Goal: Task Accomplishment & Management: Use online tool/utility

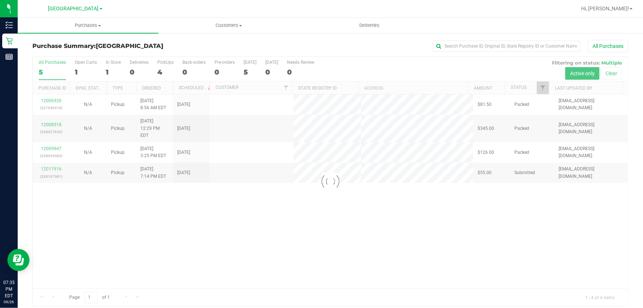
scroll to position [6, 0]
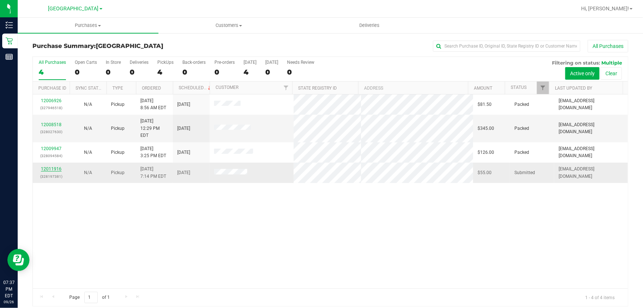
click at [47, 166] on link "12011916" at bounding box center [51, 168] width 21 height 5
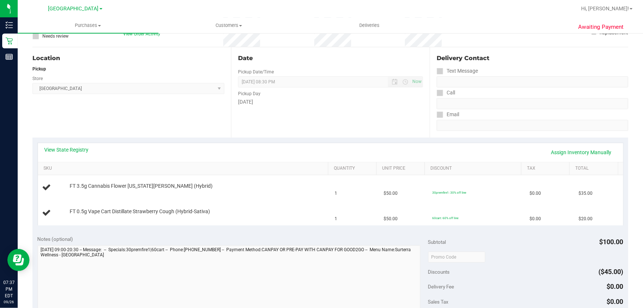
scroll to position [67, 0]
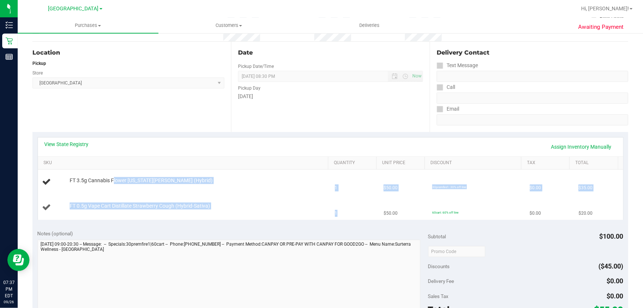
drag, startPoint x: 115, startPoint y: 182, endPoint x: 350, endPoint y: 200, distance: 235.8
click at [350, 201] on tbody "FT 3.5g Cannabis Flower Georgia Runtz (Hybrid) 1 $50.00 30premfire1: 30% off li…" at bounding box center [330, 195] width 585 height 50
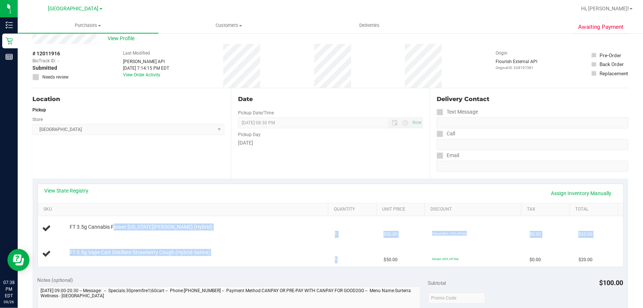
scroll to position [0, 0]
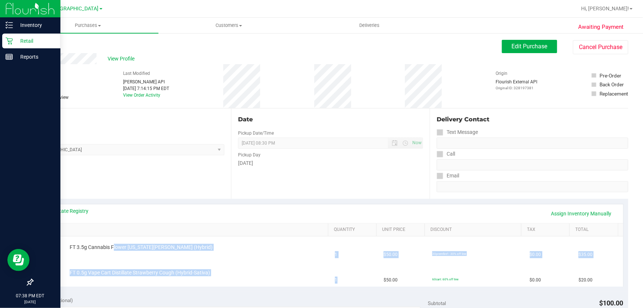
click at [24, 38] on p "Retail" at bounding box center [35, 40] width 44 height 9
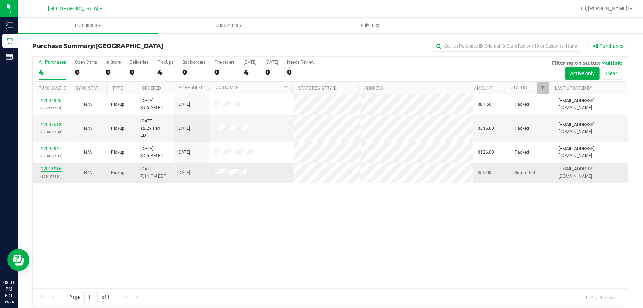
click at [56, 166] on link "12011916" at bounding box center [51, 168] width 21 height 5
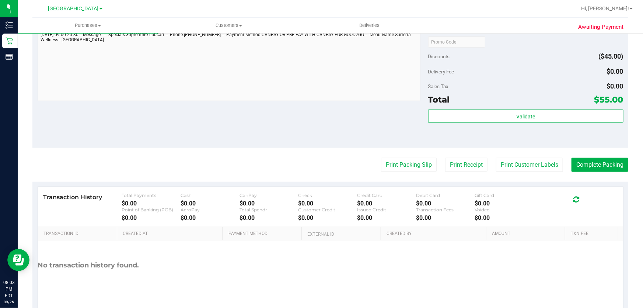
scroll to position [301, 0]
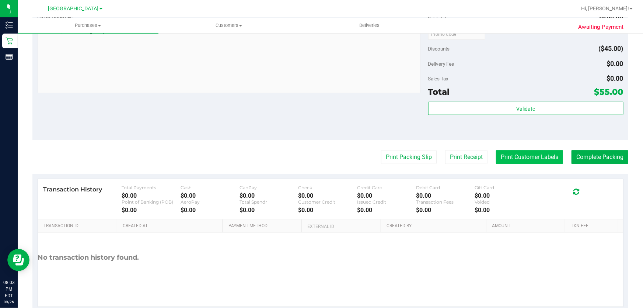
click at [545, 153] on button "Print Customer Labels" at bounding box center [529, 157] width 67 height 14
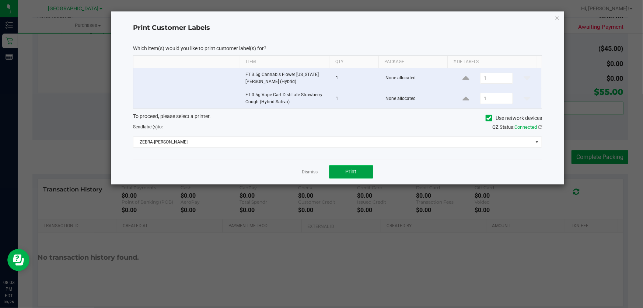
click at [348, 171] on span "Print" at bounding box center [351, 171] width 11 height 6
click at [309, 173] on link "Dismiss" at bounding box center [310, 172] width 16 height 6
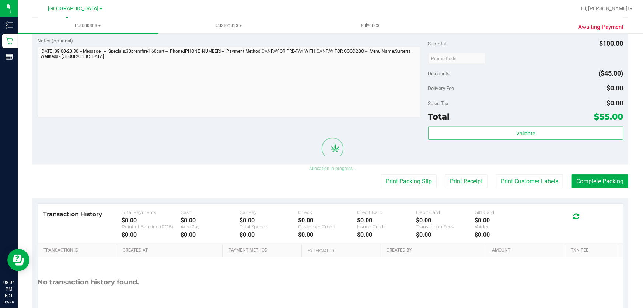
scroll to position [326, 0]
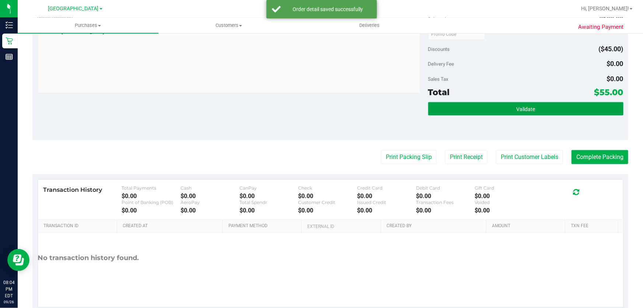
click at [532, 107] on button "Validate" at bounding box center [525, 108] width 195 height 13
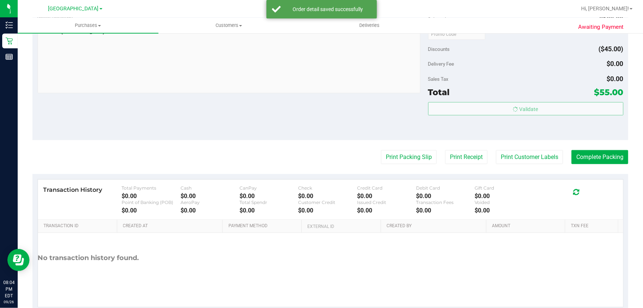
click at [531, 147] on body "Inventory Retail Reports 08:04 PM EDT 09/26/2025 09/26 Delray Beach WC Hi, Jeff…" at bounding box center [321, 154] width 643 height 308
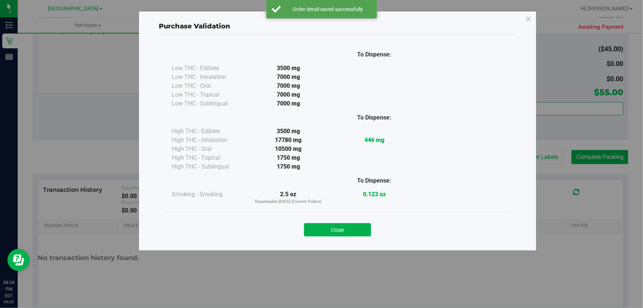
click at [530, 156] on div "Purchase Validation To Dispense: Low THC - Edibles 3500 mg" at bounding box center [338, 131] width 398 height 240
click at [357, 237] on div "Close" at bounding box center [337, 227] width 346 height 30
click at [368, 232] on button "Close" at bounding box center [337, 229] width 67 height 13
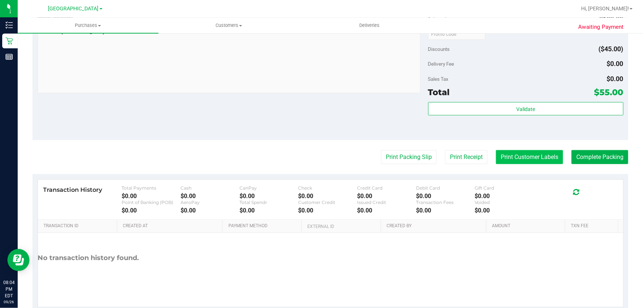
click at [536, 153] on button "Print Customer Labels" at bounding box center [529, 157] width 67 height 14
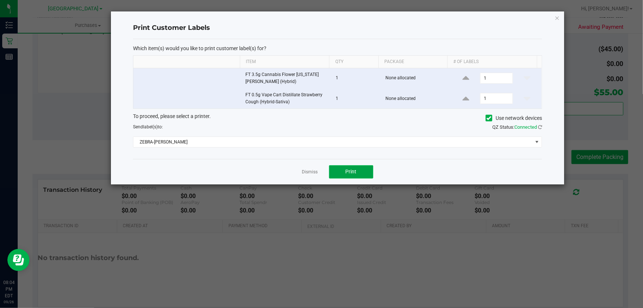
click at [352, 165] on button "Print" at bounding box center [351, 171] width 44 height 13
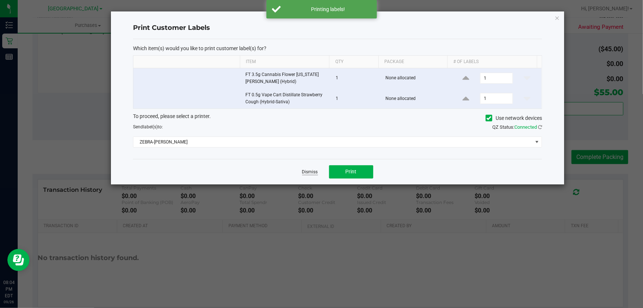
click at [309, 172] on link "Dismiss" at bounding box center [310, 172] width 16 height 6
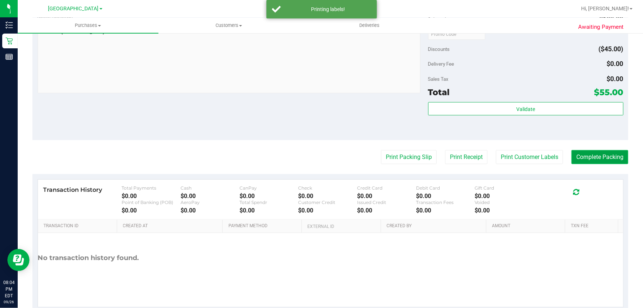
click at [606, 158] on button "Complete Packing" at bounding box center [600, 157] width 57 height 14
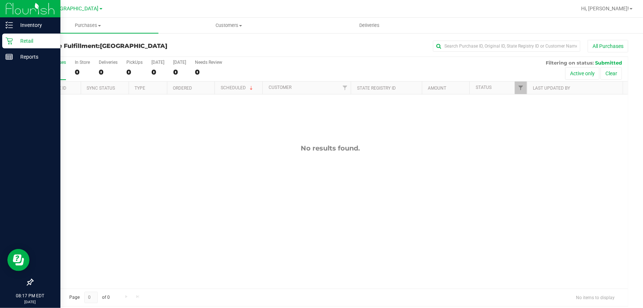
click at [20, 37] on p "Retail" at bounding box center [35, 40] width 44 height 9
